Goal: Information Seeking & Learning: Check status

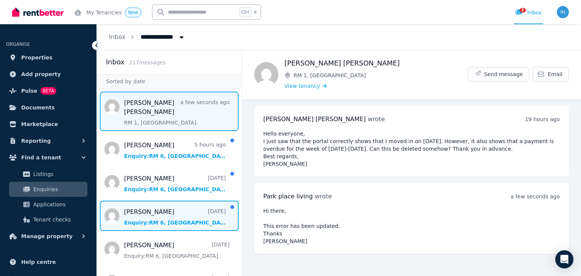
click at [167, 212] on span "Message list" at bounding box center [169, 215] width 145 height 30
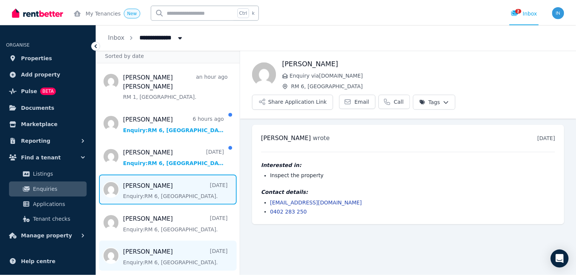
scroll to position [60, 0]
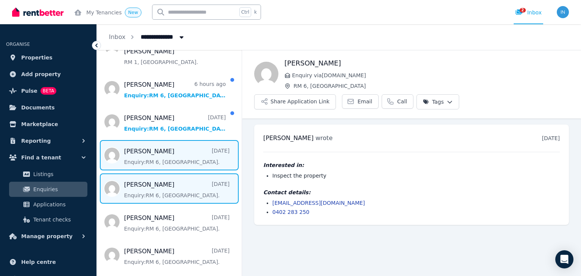
click at [162, 178] on span "Message list" at bounding box center [169, 188] width 145 height 30
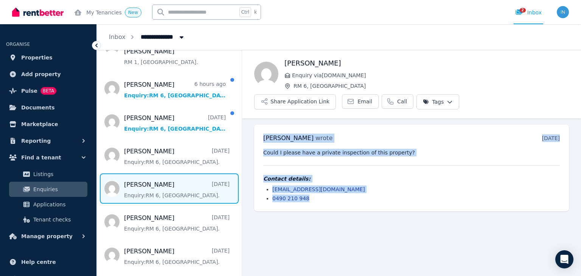
drag, startPoint x: 263, startPoint y: 115, endPoint x: 307, endPoint y: 162, distance: 64.5
click at [312, 178] on div "[PERSON_NAME] wrote [DATE] 10:18 am [DATE][DATE] Could I please have a private …" at bounding box center [411, 167] width 315 height 87
copy div "[PERSON_NAME] wrote [DATE] 10:18 am [DATE][DATE] Could I please have a private …"
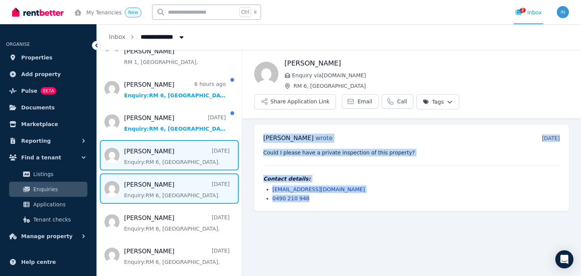
click at [157, 152] on span "Message list" at bounding box center [169, 155] width 145 height 30
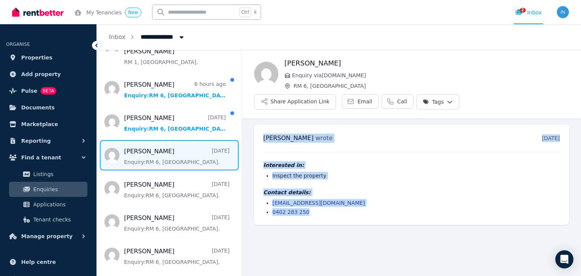
drag, startPoint x: 263, startPoint y: 112, endPoint x: 310, endPoint y: 190, distance: 91.1
click at [310, 190] on div "[PERSON_NAME] wrote [DATE] 2:18 pm [DATE][DATE] Interested in: Inspect the prop…" at bounding box center [411, 174] width 315 height 100
copy div "[PERSON_NAME] wrote [DATE] 2:18 pm [DATE][DATE] Interested in: Inspect the prop…"
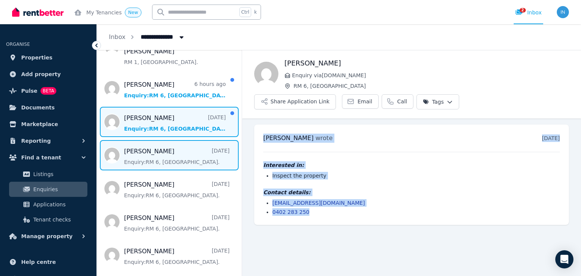
click at [153, 115] on span "Message list" at bounding box center [169, 122] width 145 height 30
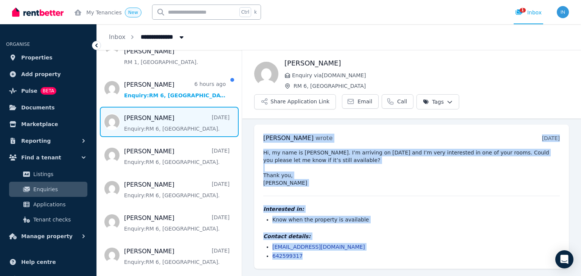
drag, startPoint x: 262, startPoint y: 113, endPoint x: 315, endPoint y: 231, distance: 128.6
click at [315, 231] on div "[PERSON_NAME] wrote [DATE] 8:44 pm [DATE][DATE] Hi, my name is [PERSON_NAME]. I…" at bounding box center [411, 196] width 315 height 144
copy div "[PERSON_NAME] wrote [DATE] 8:44 pm [DATE][DATE] Hi, my name is [PERSON_NAME]. I…"
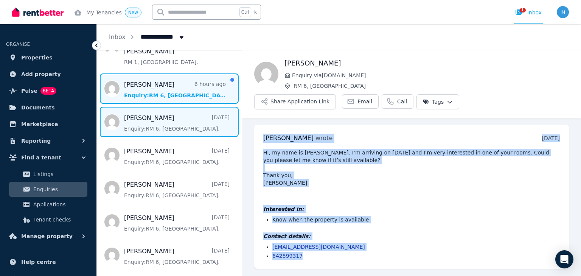
click at [137, 85] on span "Message list" at bounding box center [169, 88] width 145 height 30
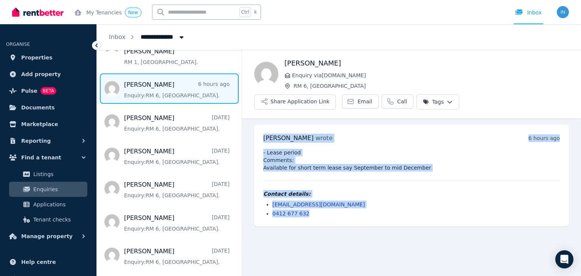
drag, startPoint x: 260, startPoint y: 105, endPoint x: 303, endPoint y: 192, distance: 96.5
click at [303, 192] on div "[PERSON_NAME] wrote 6 hours ago 11:22 am [DATE][DATE] - Lease period Comments: …" at bounding box center [411, 175] width 315 height 102
copy div "[PERSON_NAME] wrote 6 hours ago 11:22 am [DATE][DATE] - Lease period Comments: …"
click at [22, 59] on span "Properties" at bounding box center [36, 57] width 31 height 9
